Goal: Task Accomplishment & Management: Use online tool/utility

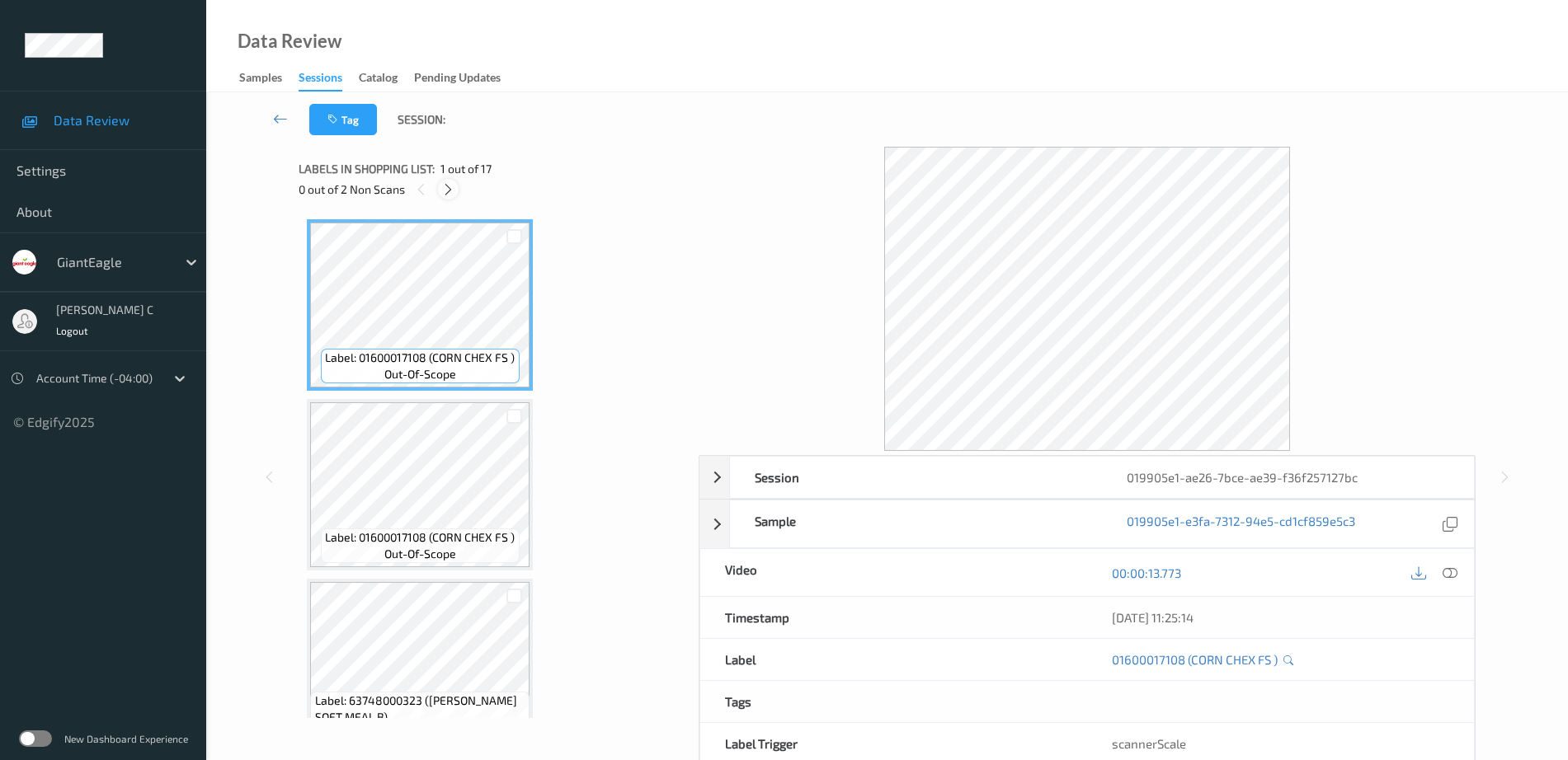
click at [446, 191] on icon at bounding box center [448, 190] width 14 height 15
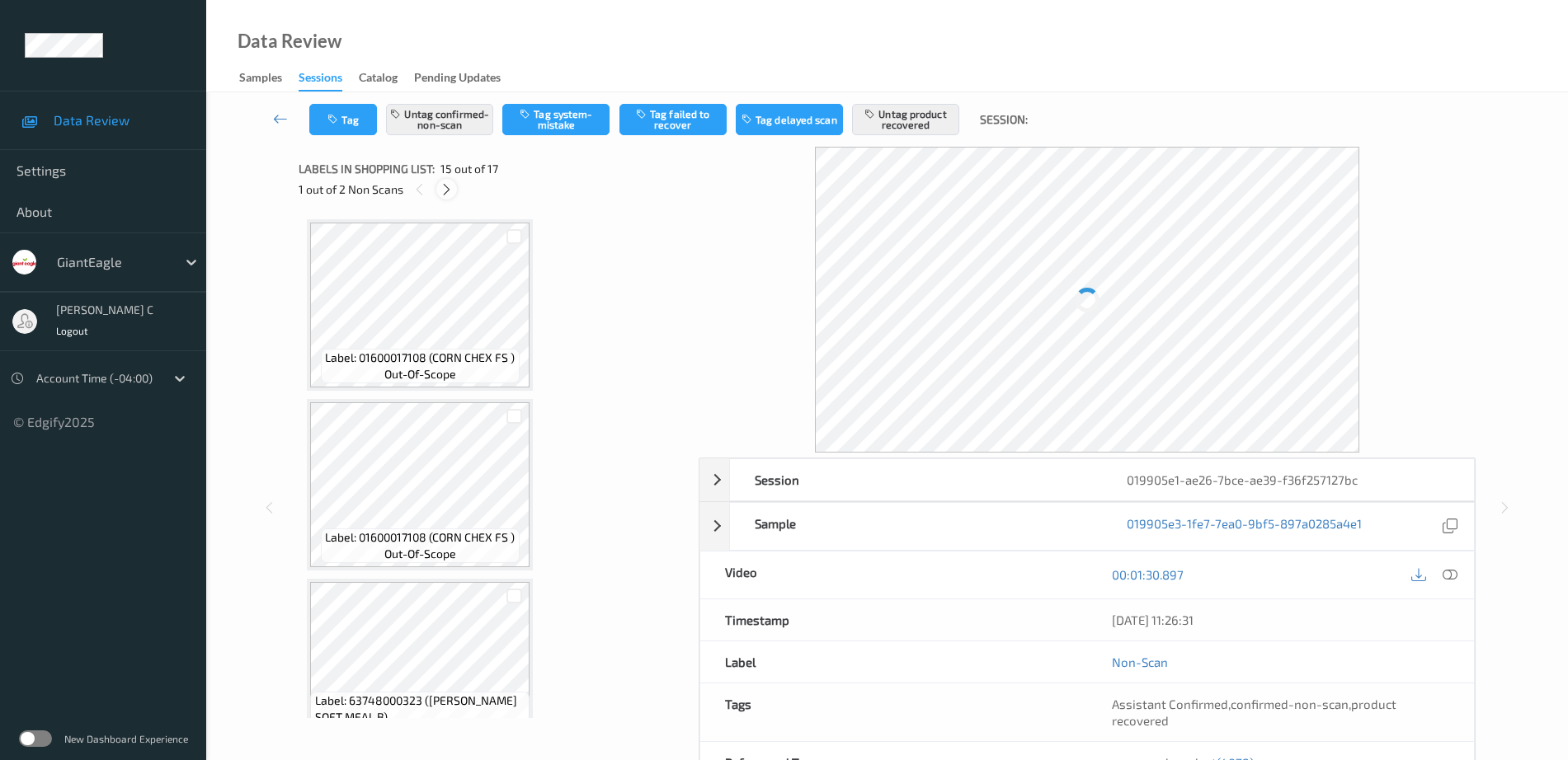
scroll to position [2345, 0]
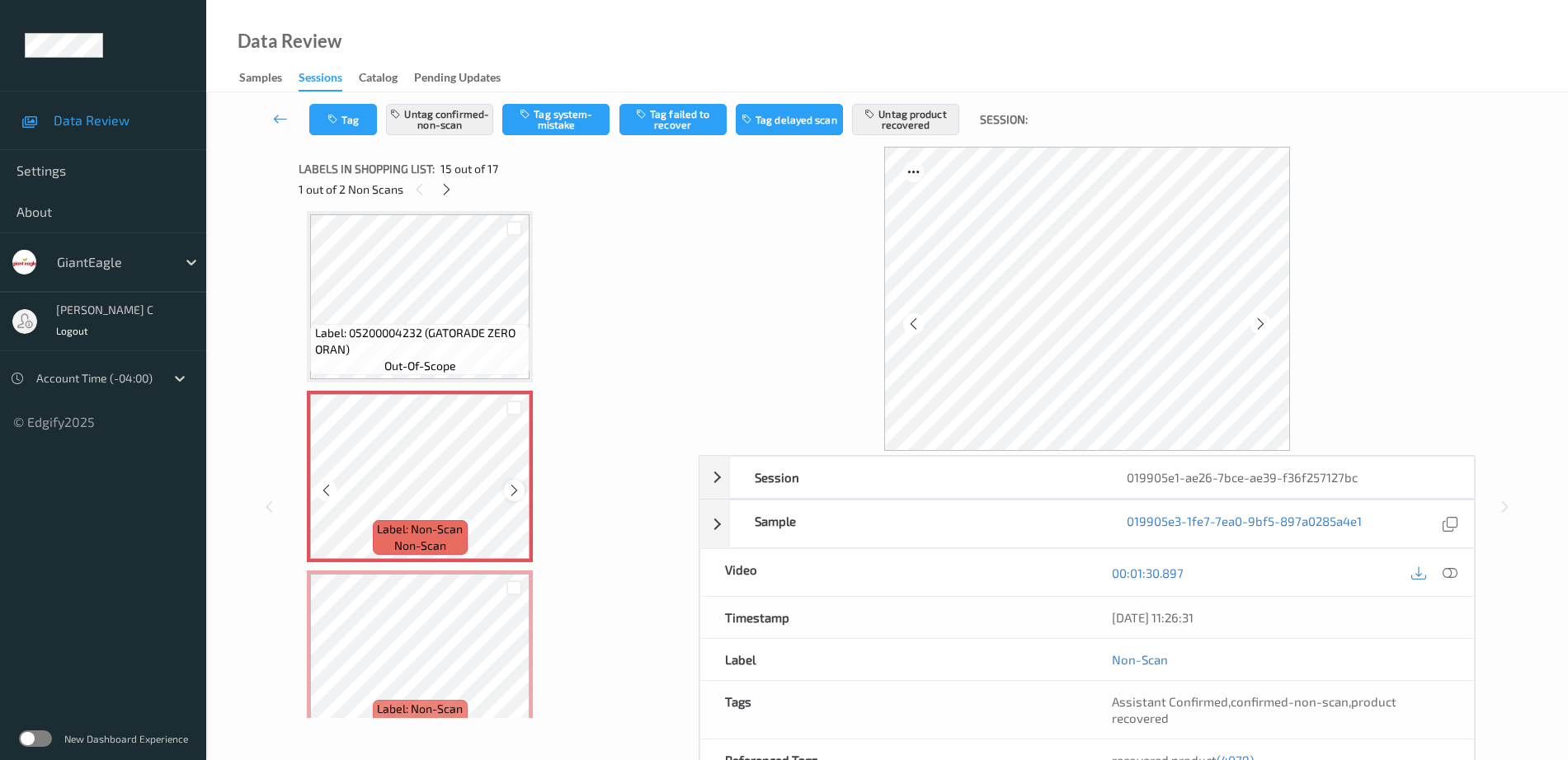
click at [515, 489] on icon at bounding box center [514, 491] width 14 height 15
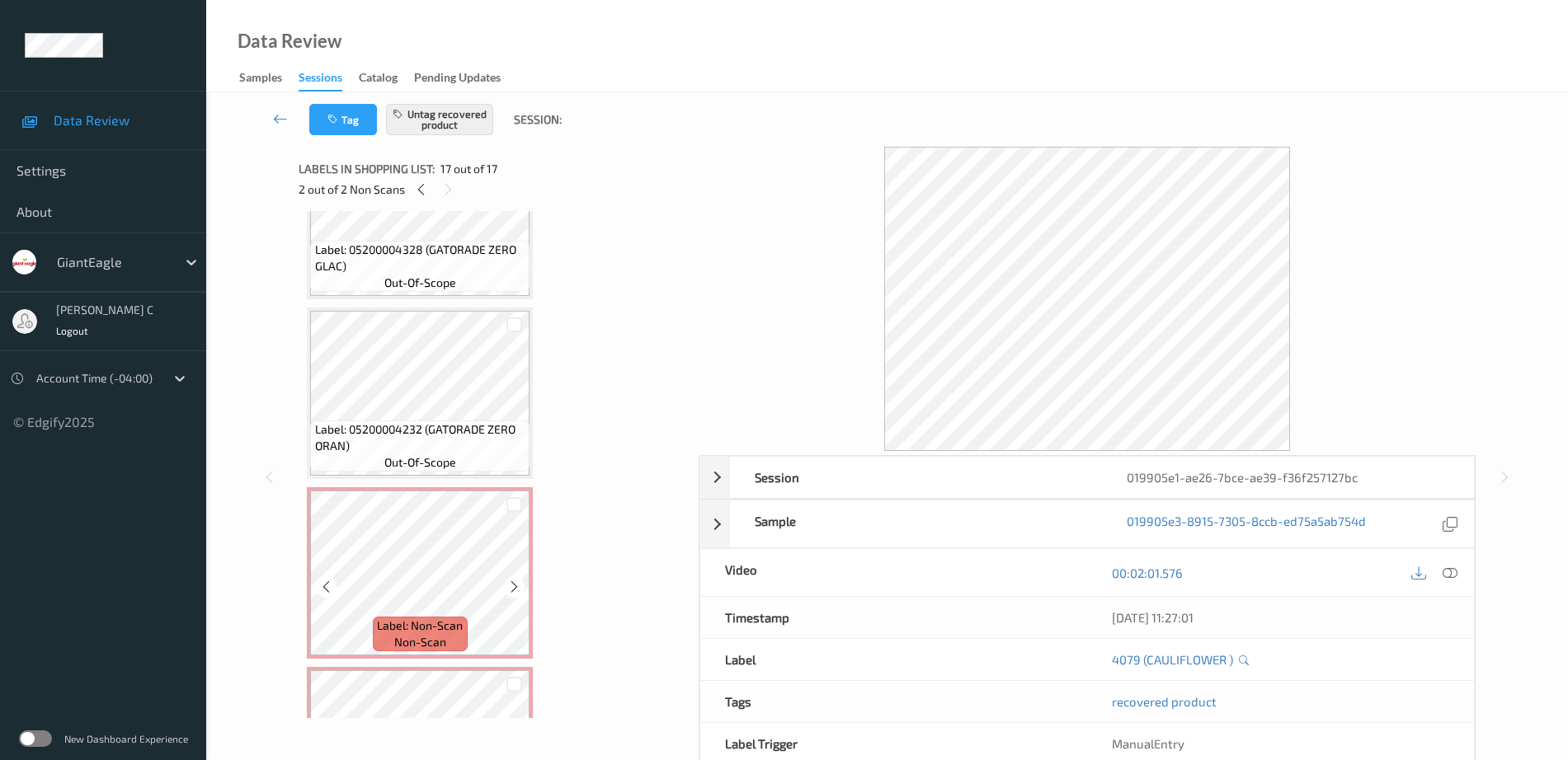
scroll to position [2247, 0]
click at [385, 432] on span "Label: 05200004232 (GATORADE ZERO ORAN)" at bounding box center [420, 439] width 211 height 33
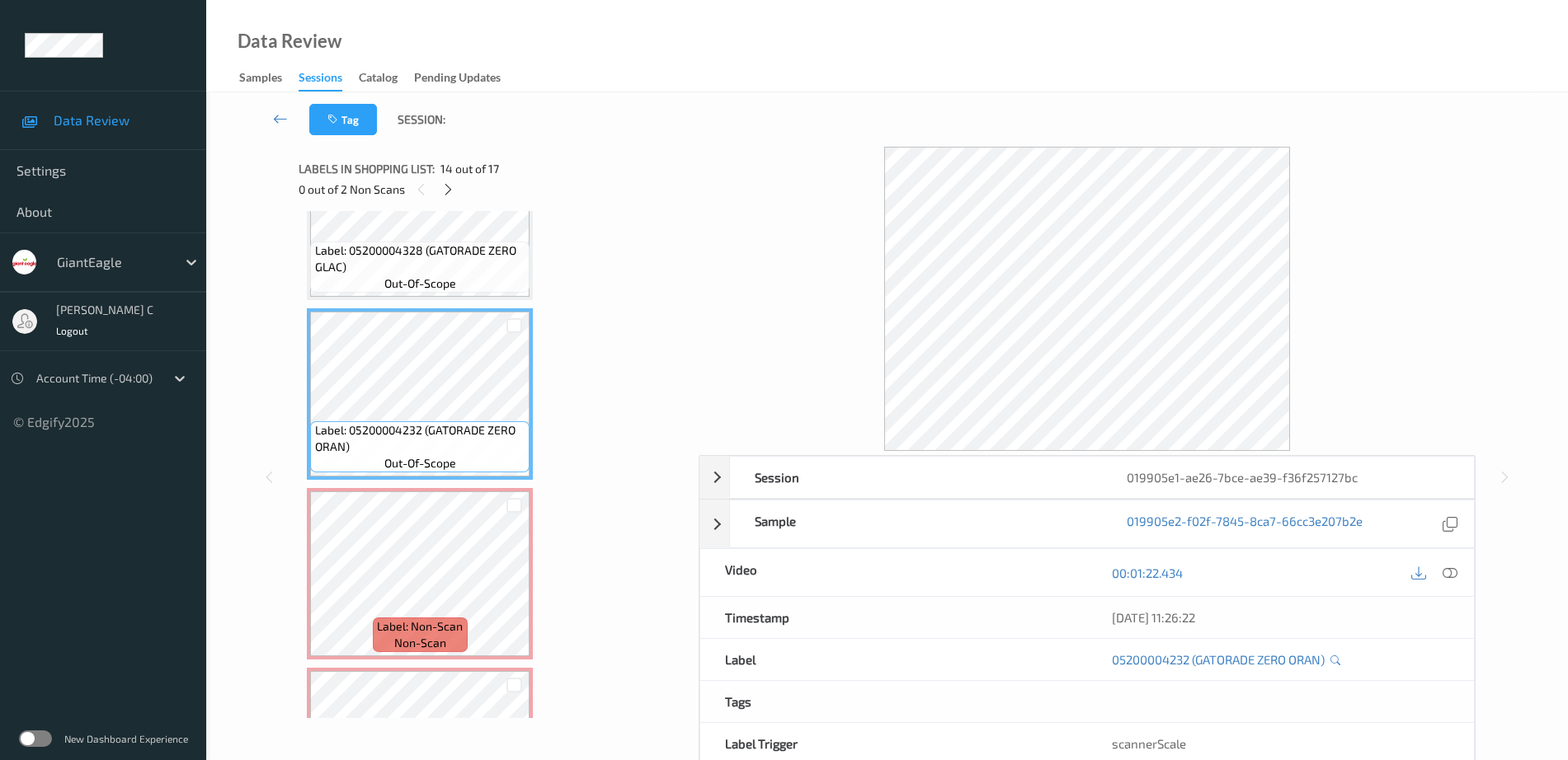
drag, startPoint x: 1451, startPoint y: 567, endPoint x: 1424, endPoint y: 575, distance: 28.2
click at [1451, 568] on icon at bounding box center [1450, 573] width 15 height 15
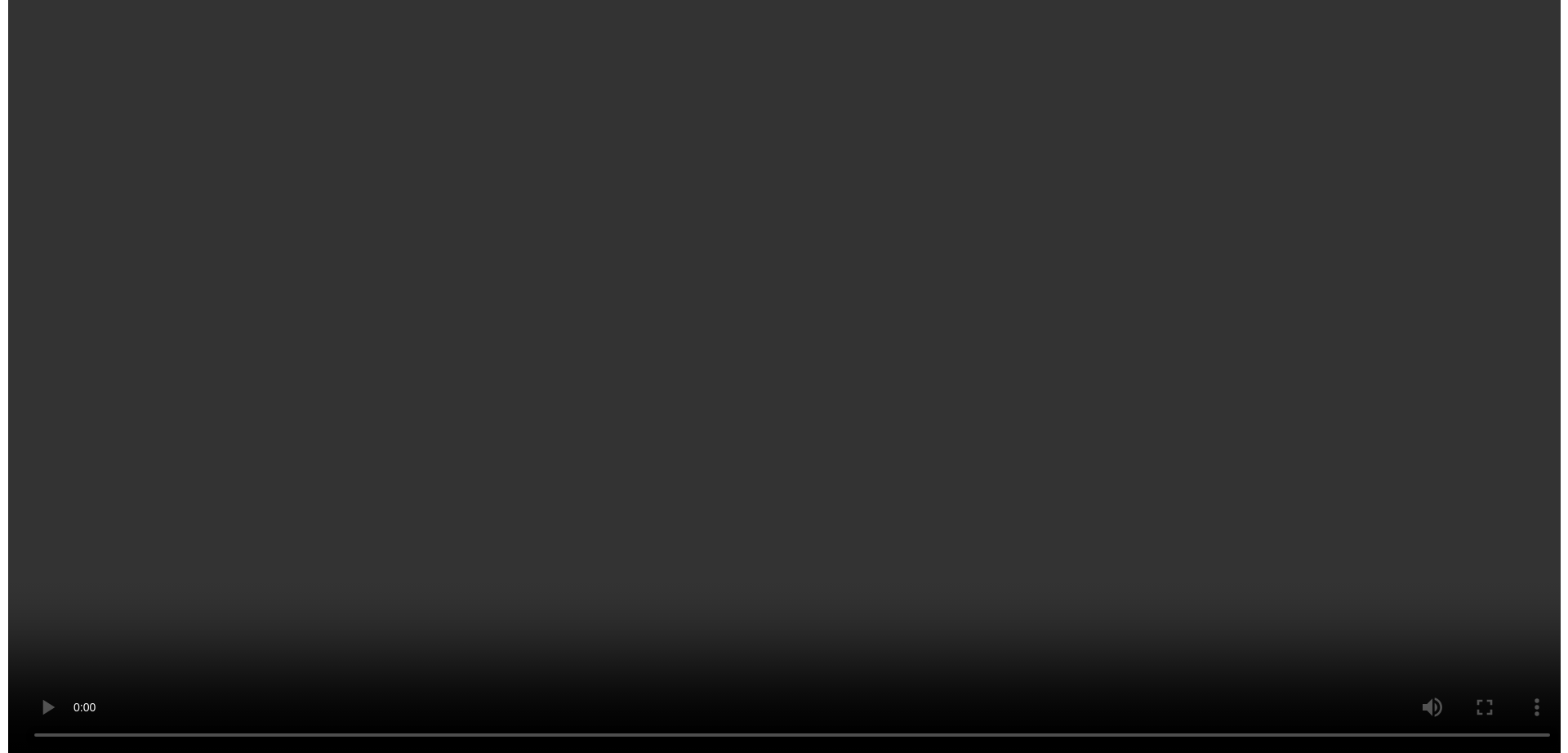
scroll to position [2431, 0]
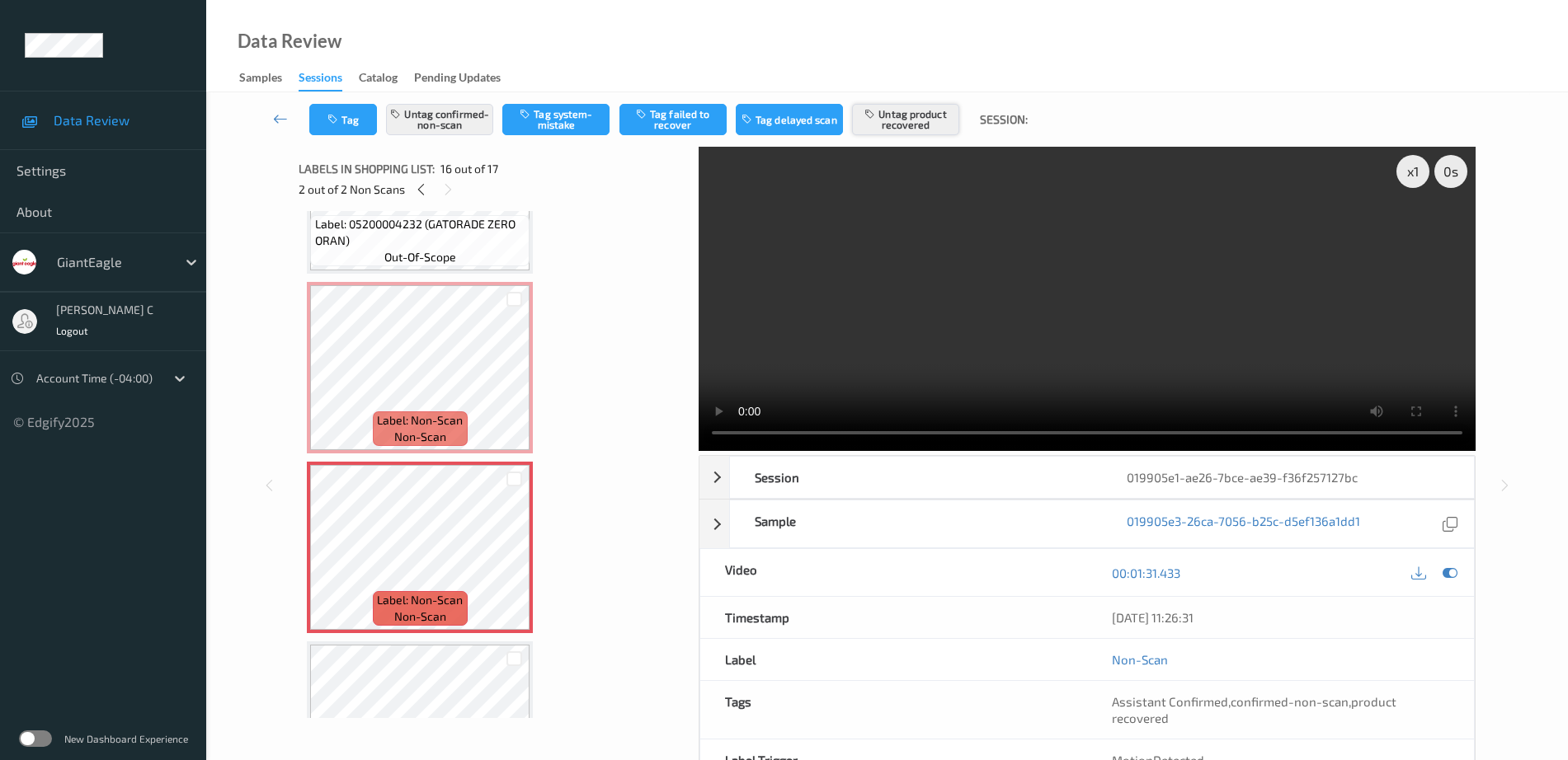
click at [891, 113] on button "Untag product recovered" at bounding box center [905, 119] width 107 height 31
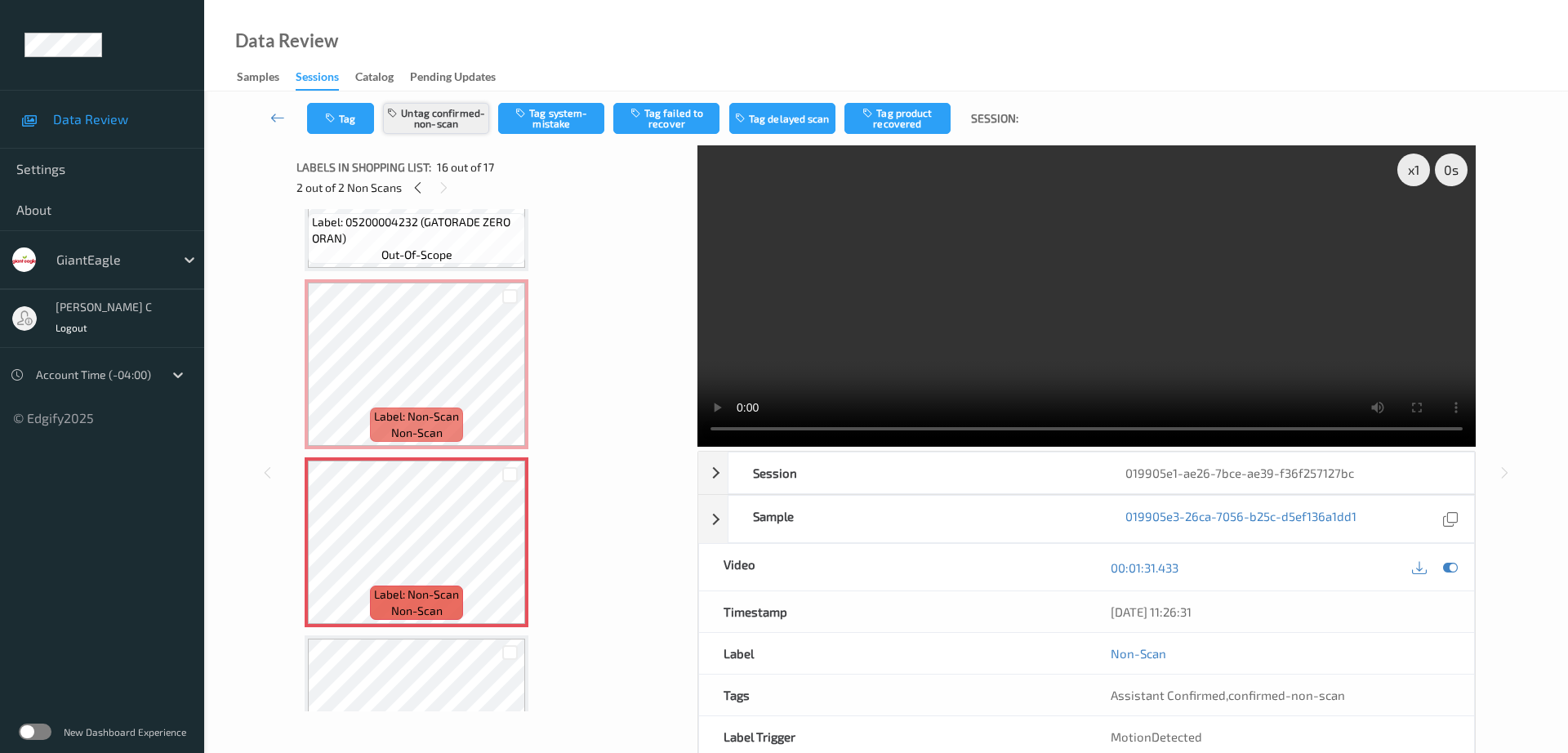
click at [470, 112] on button "Untag confirmed-non-scan" at bounding box center [435, 118] width 106 height 31
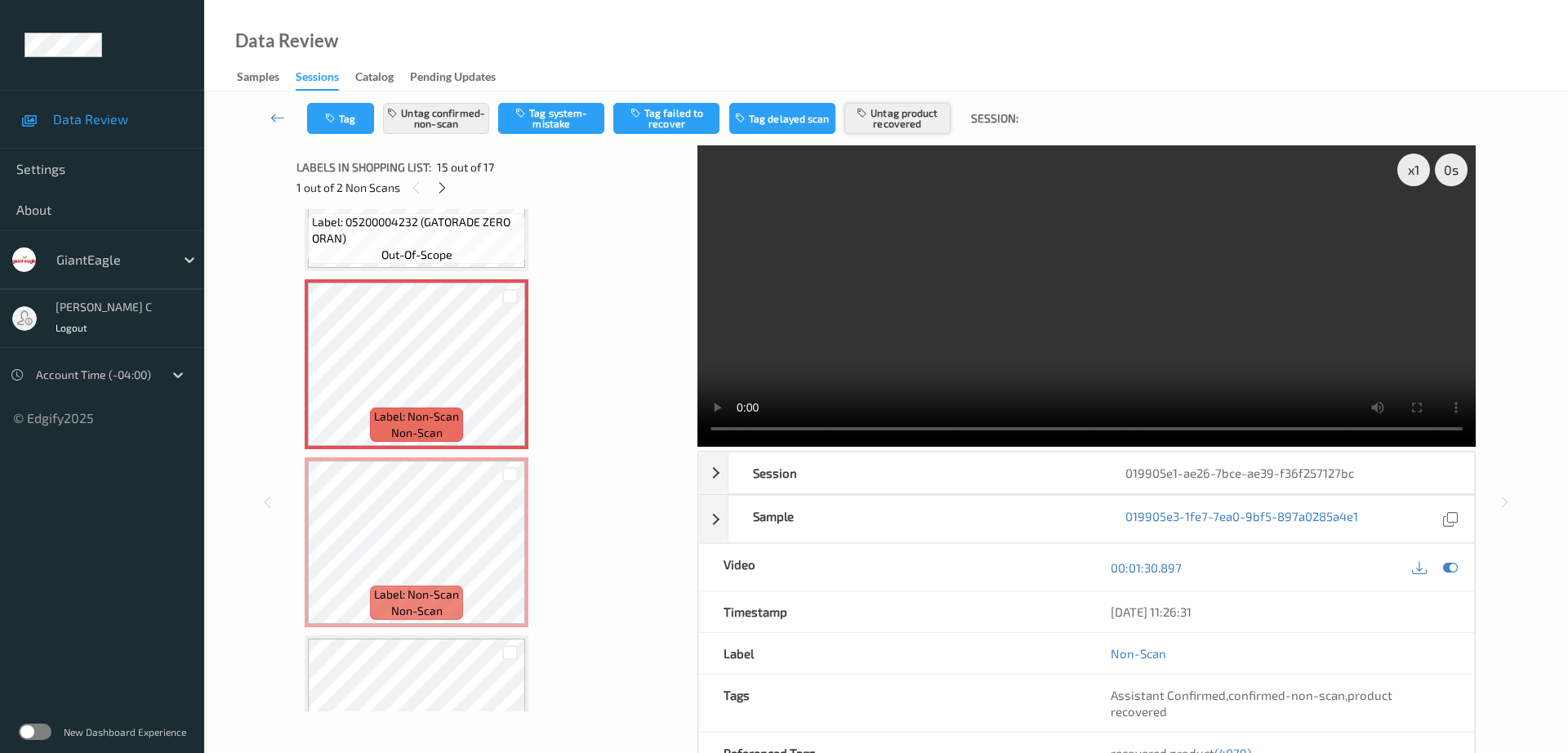
click at [874, 111] on button "Untag product recovered" at bounding box center [897, 118] width 106 height 31
click at [890, 118] on button "Tag product recovered" at bounding box center [897, 118] width 106 height 31
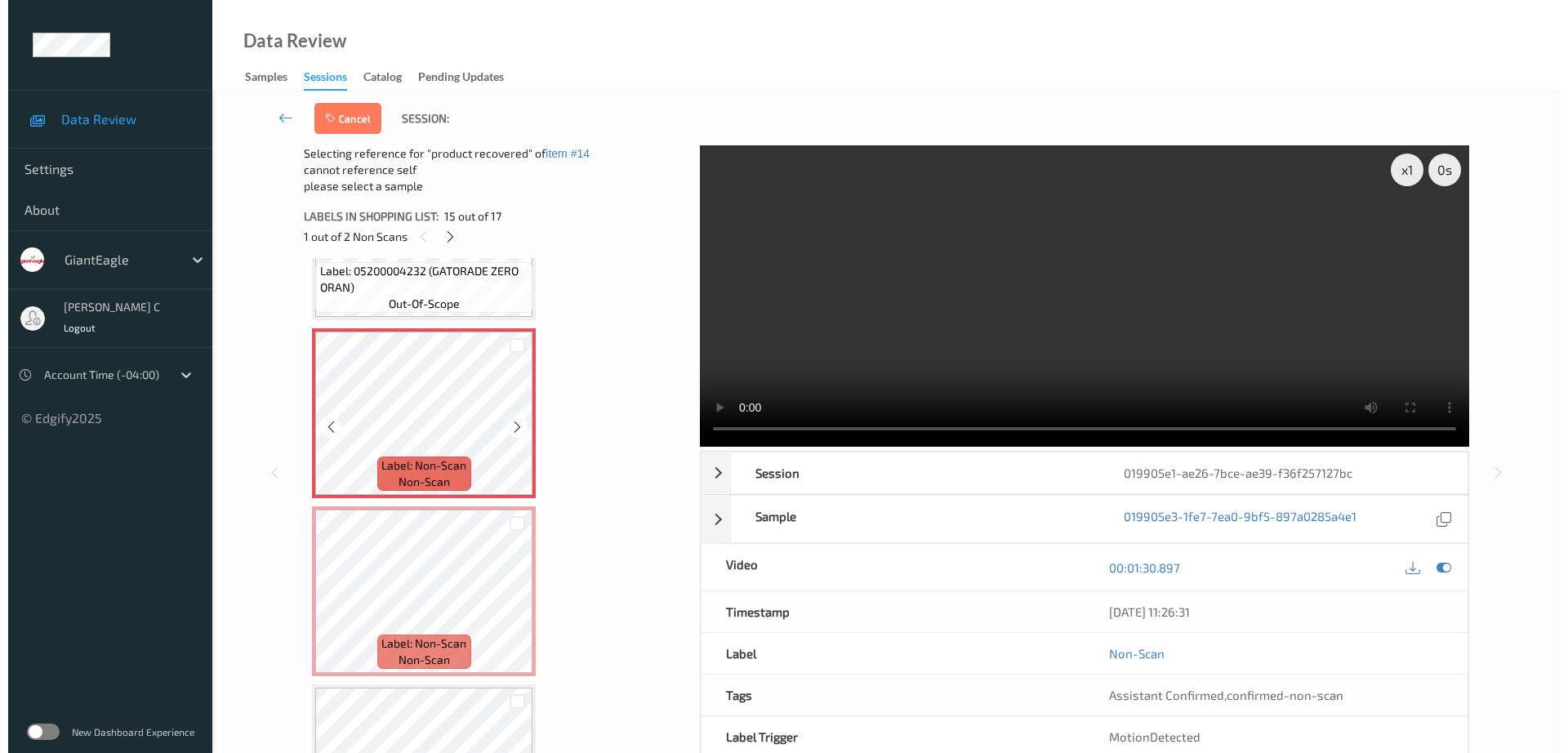
scroll to position [2533, 0]
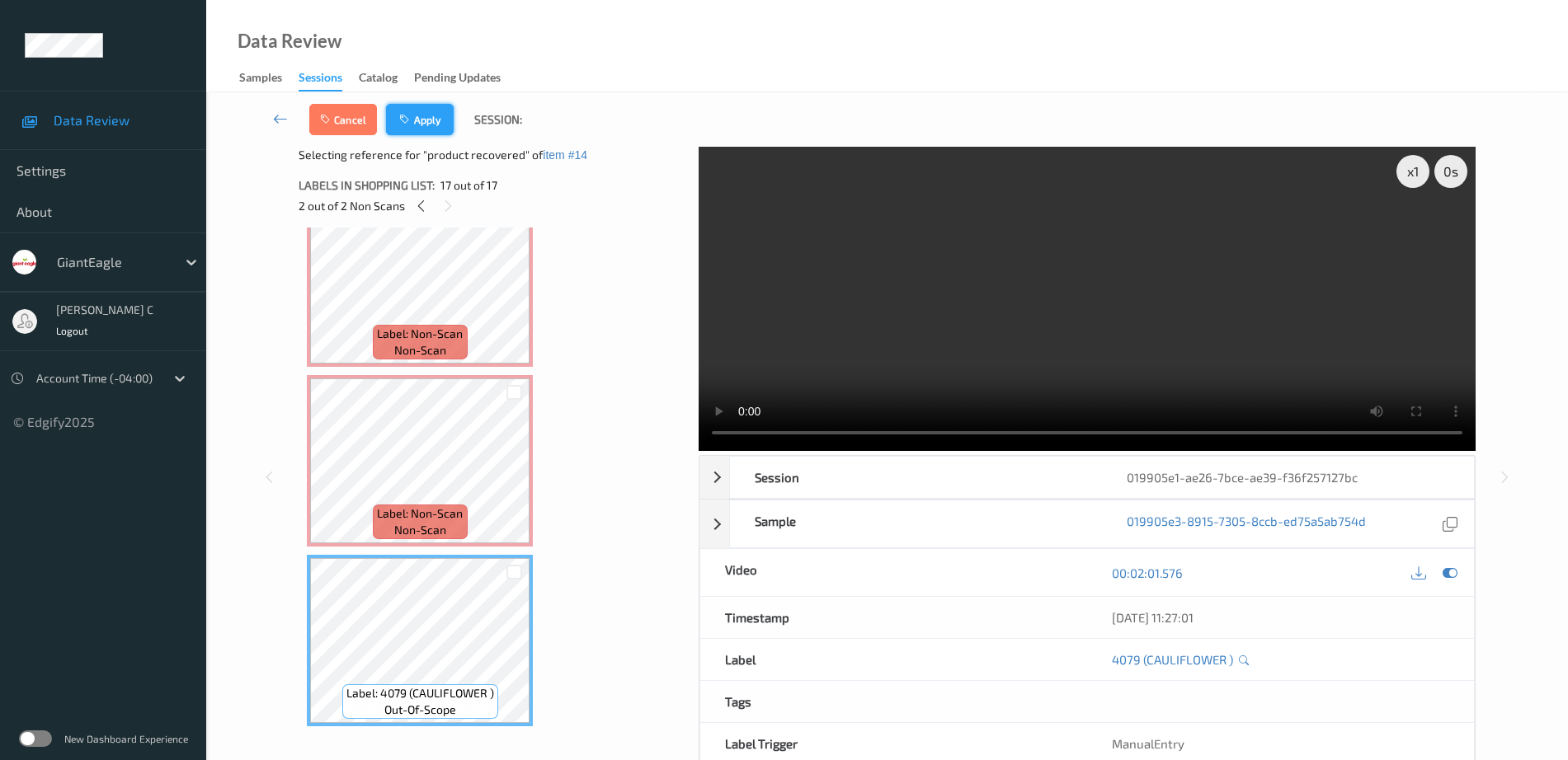
click at [435, 117] on button "Apply" at bounding box center [419, 119] width 68 height 31
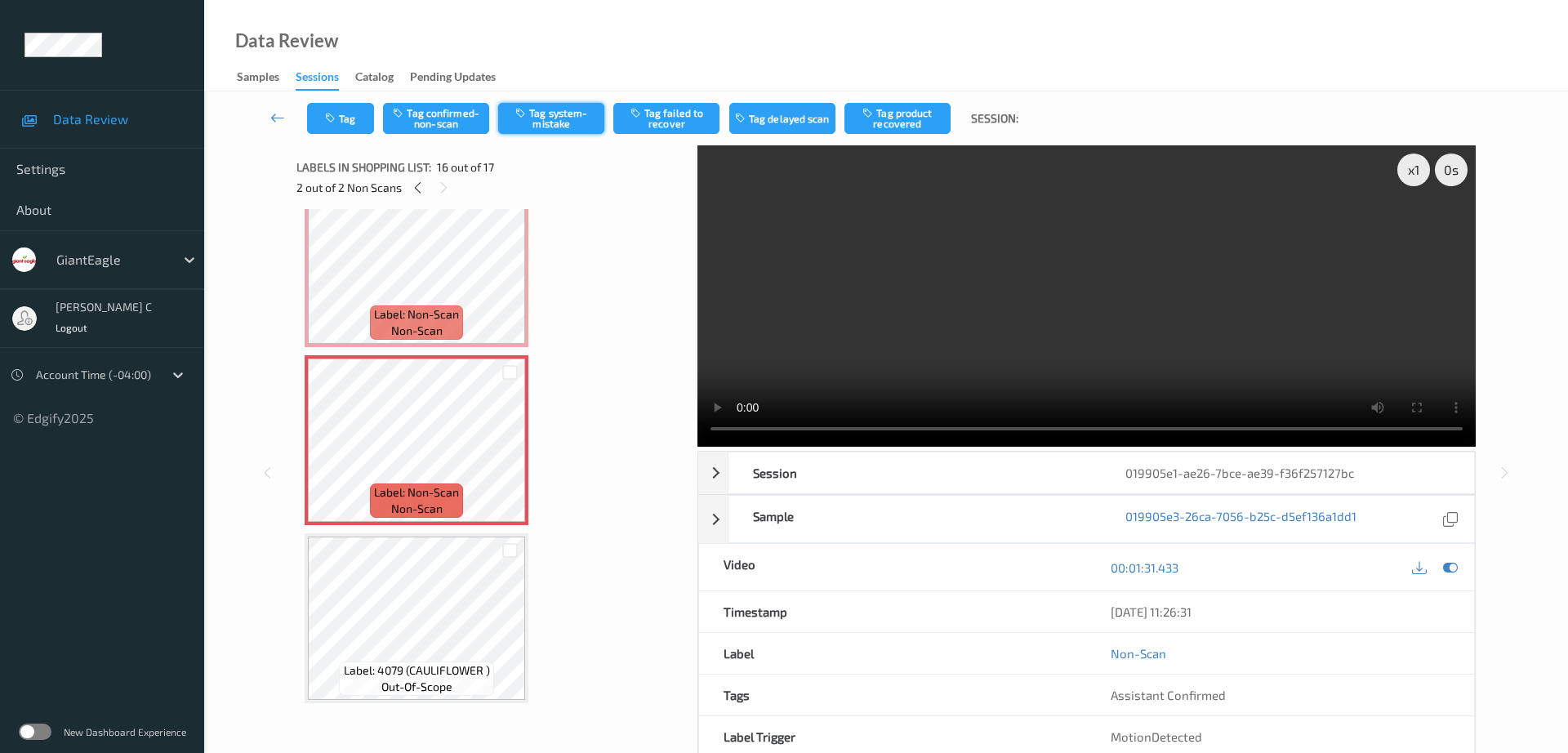
click at [578, 117] on button "Tag system-mistake" at bounding box center [550, 118] width 106 height 31
click at [336, 111] on button "Tag" at bounding box center [341, 118] width 67 height 31
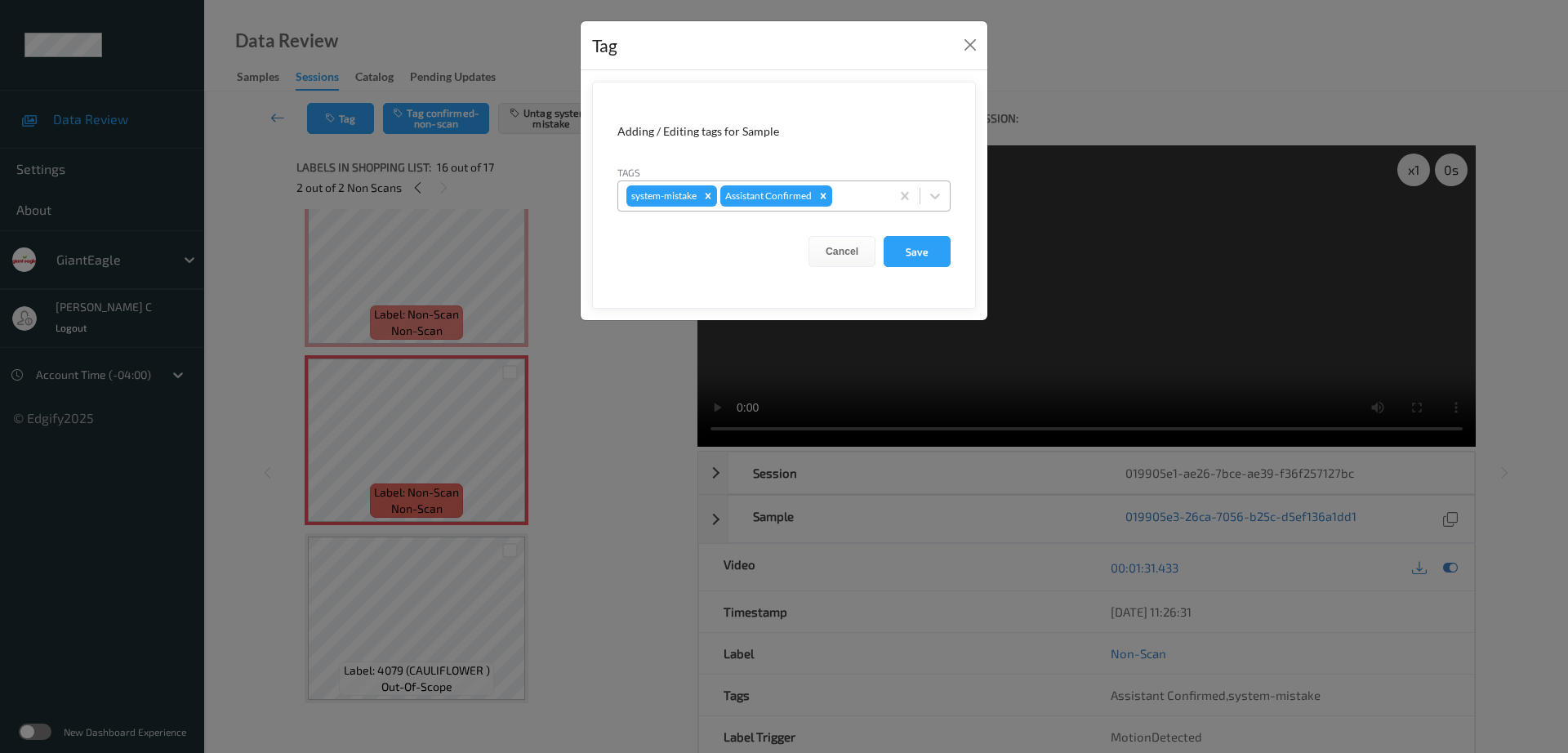
click at [872, 191] on div at bounding box center [858, 196] width 46 height 20
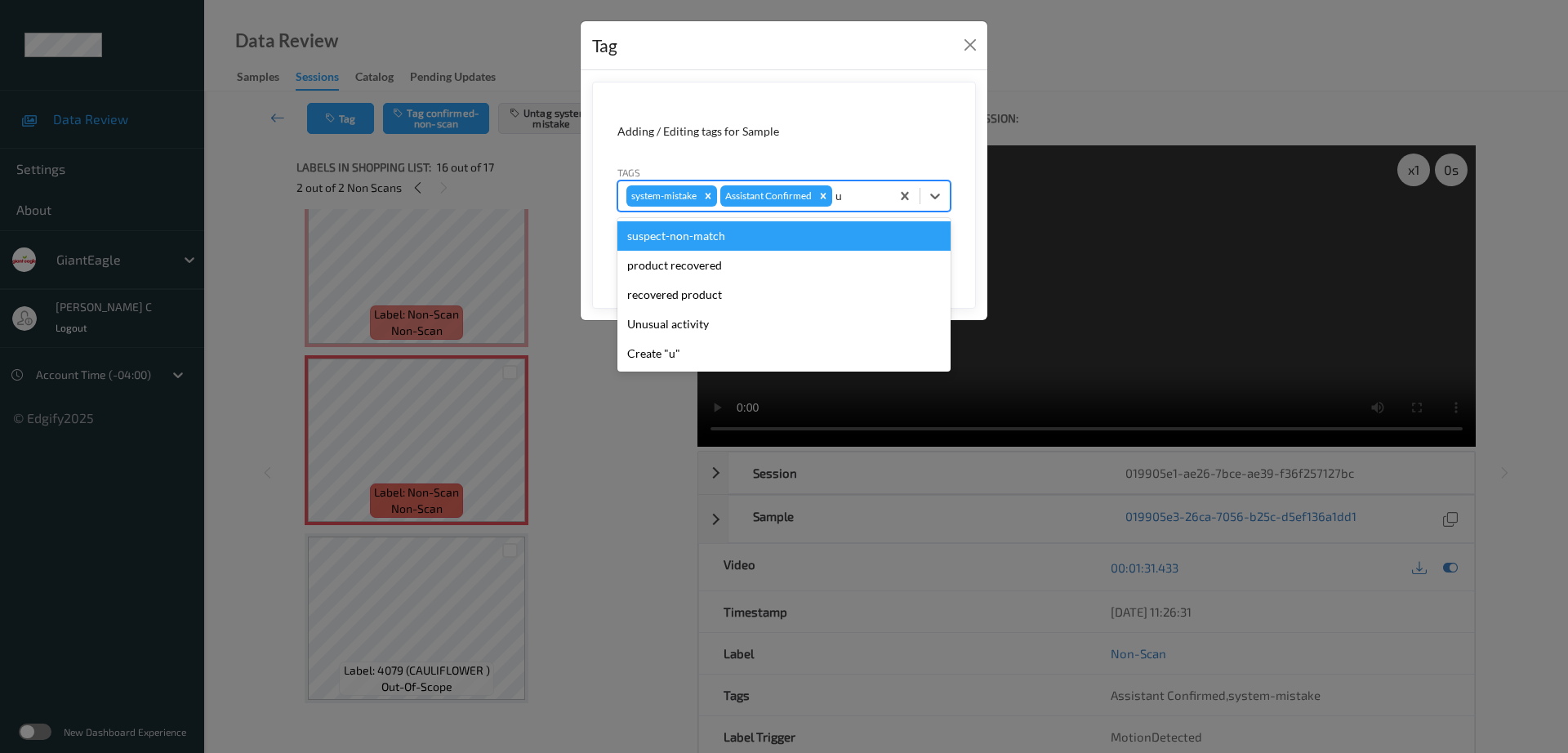
type input "un"
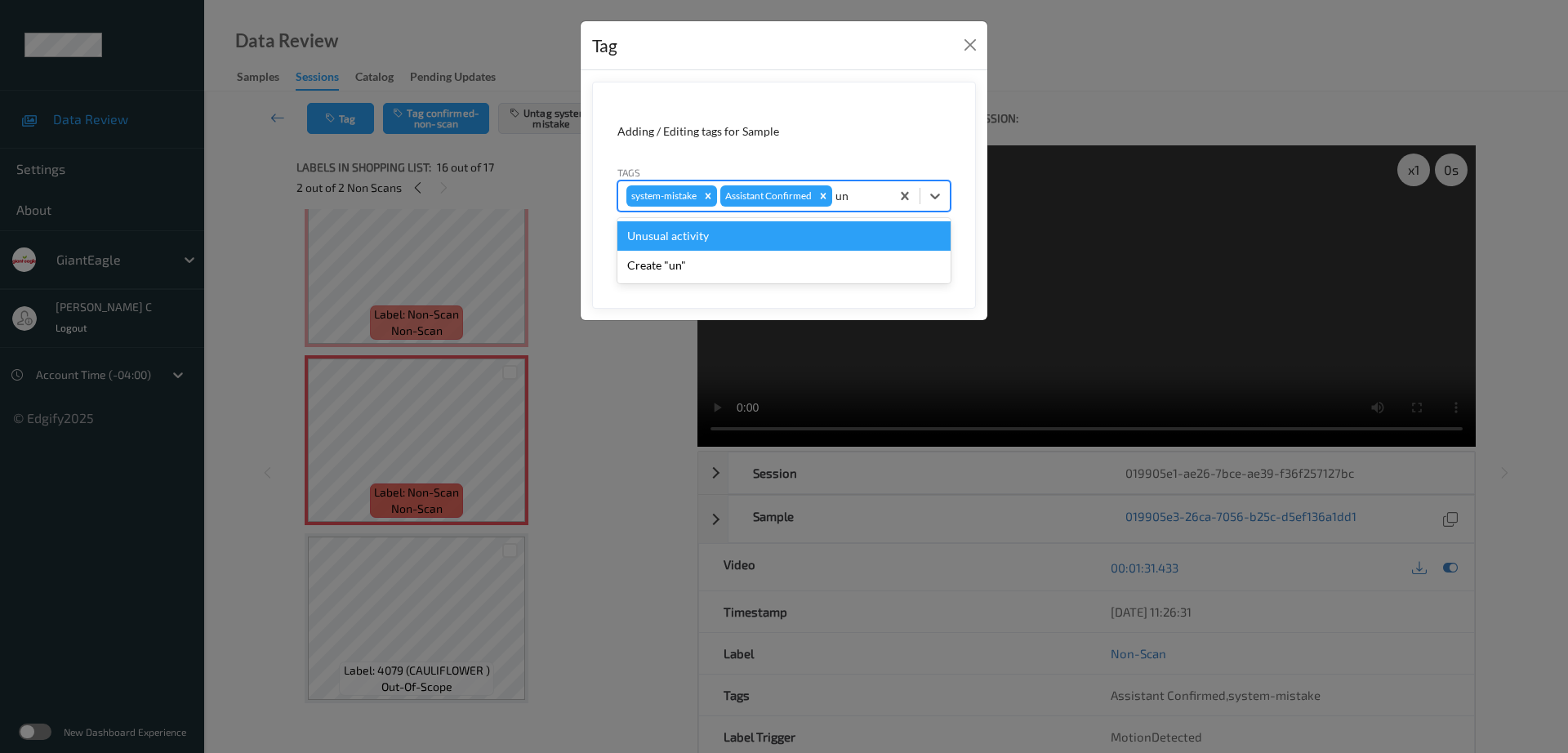
click at [756, 238] on div "Unusual activity" at bounding box center [784, 236] width 333 height 29
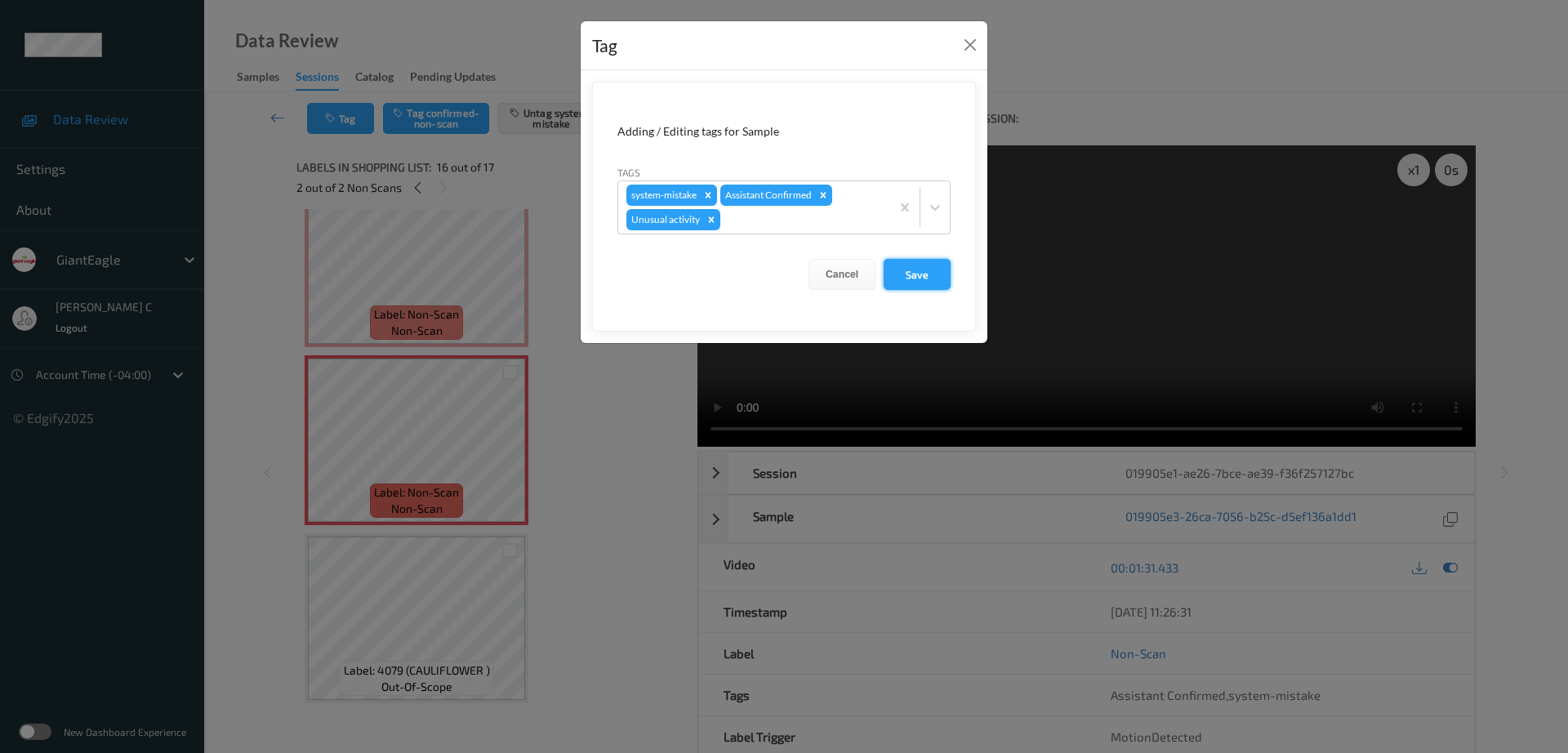
click at [930, 277] on button "Save" at bounding box center [917, 274] width 67 height 31
